Goal: Task Accomplishment & Management: Complete application form

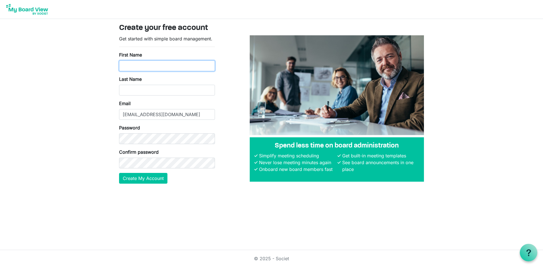
click at [165, 65] on input "First Name" at bounding box center [167, 65] width 96 height 11
type input "[PERSON_NAME]"
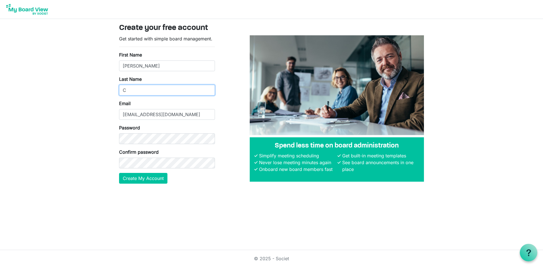
click at [207, 90] on input "C" at bounding box center [167, 90] width 96 height 11
type input "[PERSON_NAME]"
click at [148, 180] on button "Create My Account" at bounding box center [143, 178] width 48 height 11
